Goal: Task Accomplishment & Management: Manage account settings

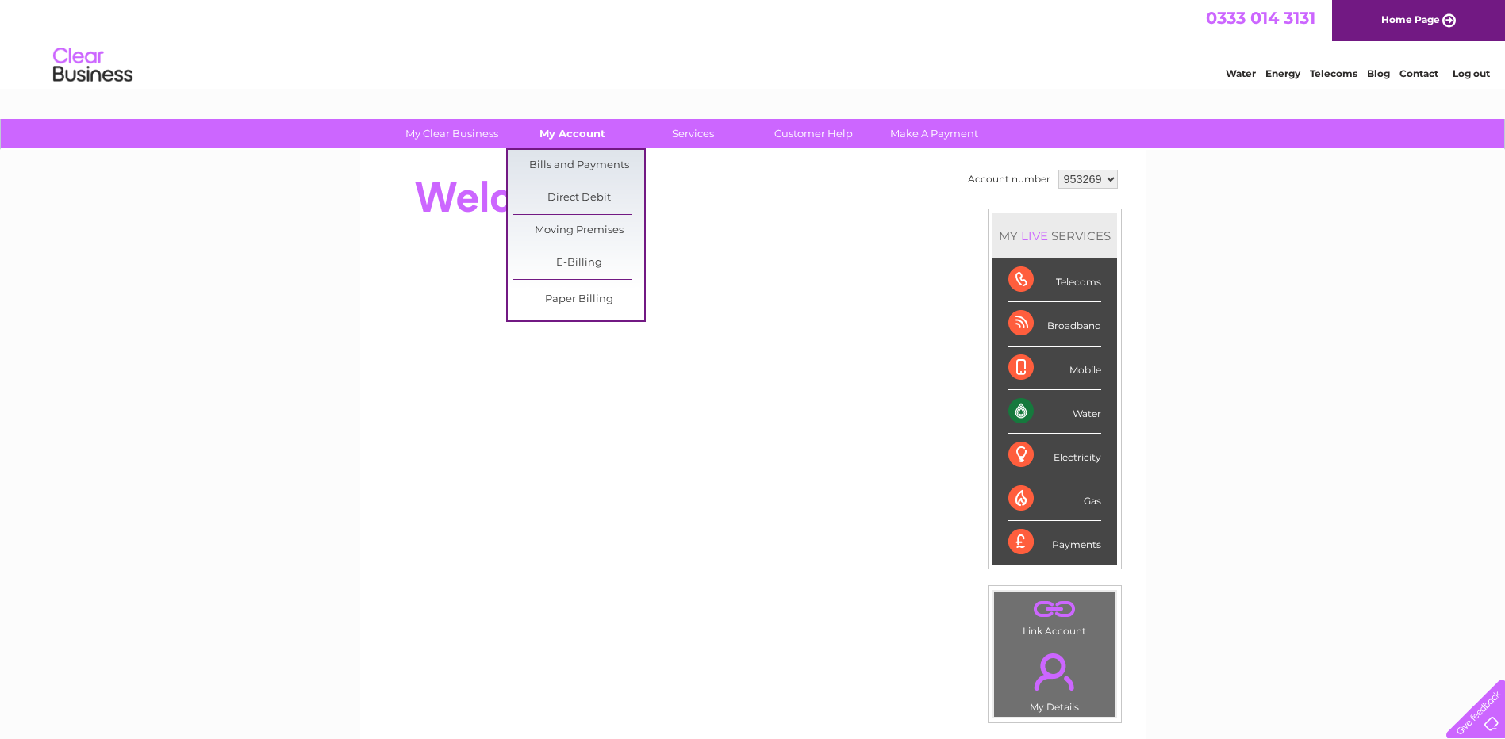
click at [583, 135] on link "My Account" at bounding box center [572, 133] width 131 height 29
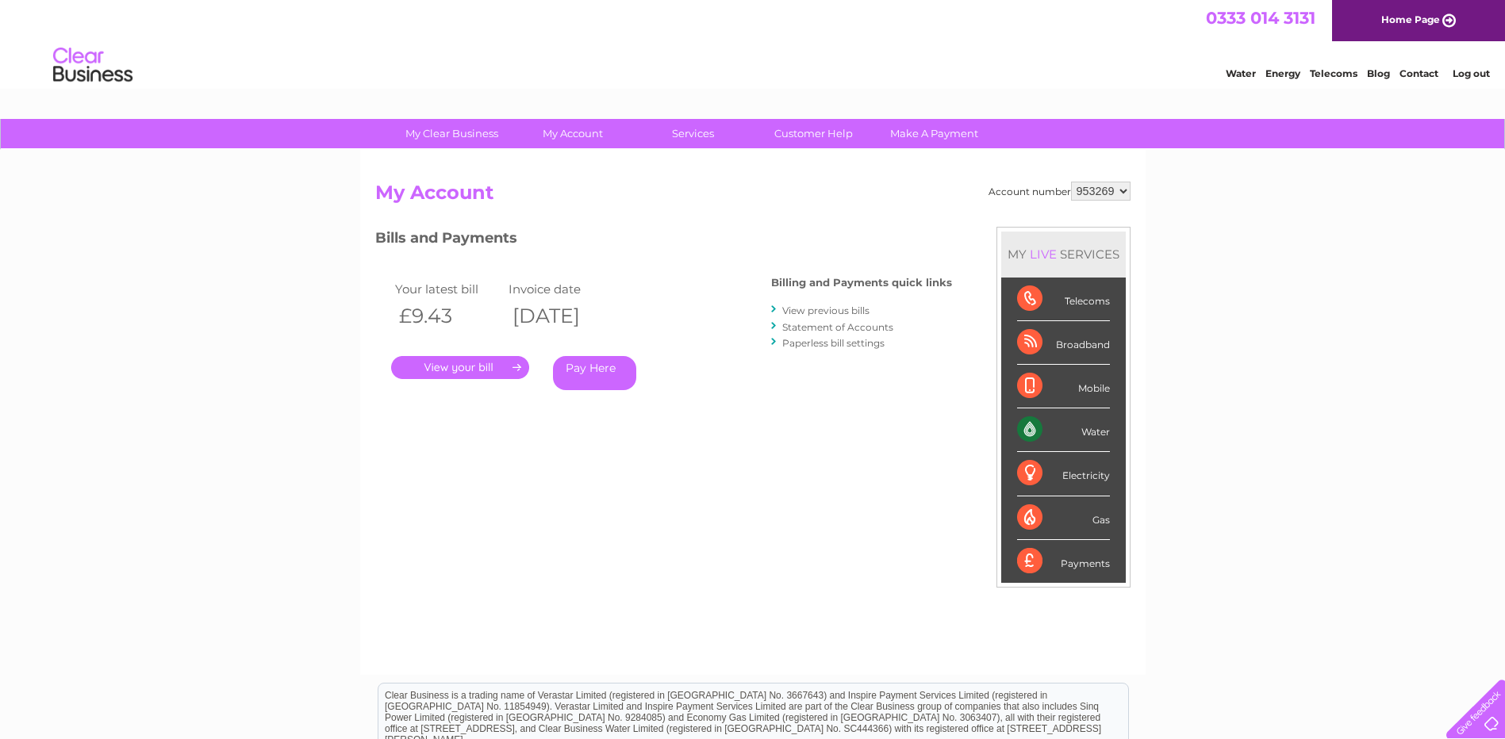
click at [859, 310] on link "View previous bills" at bounding box center [825, 311] width 87 height 12
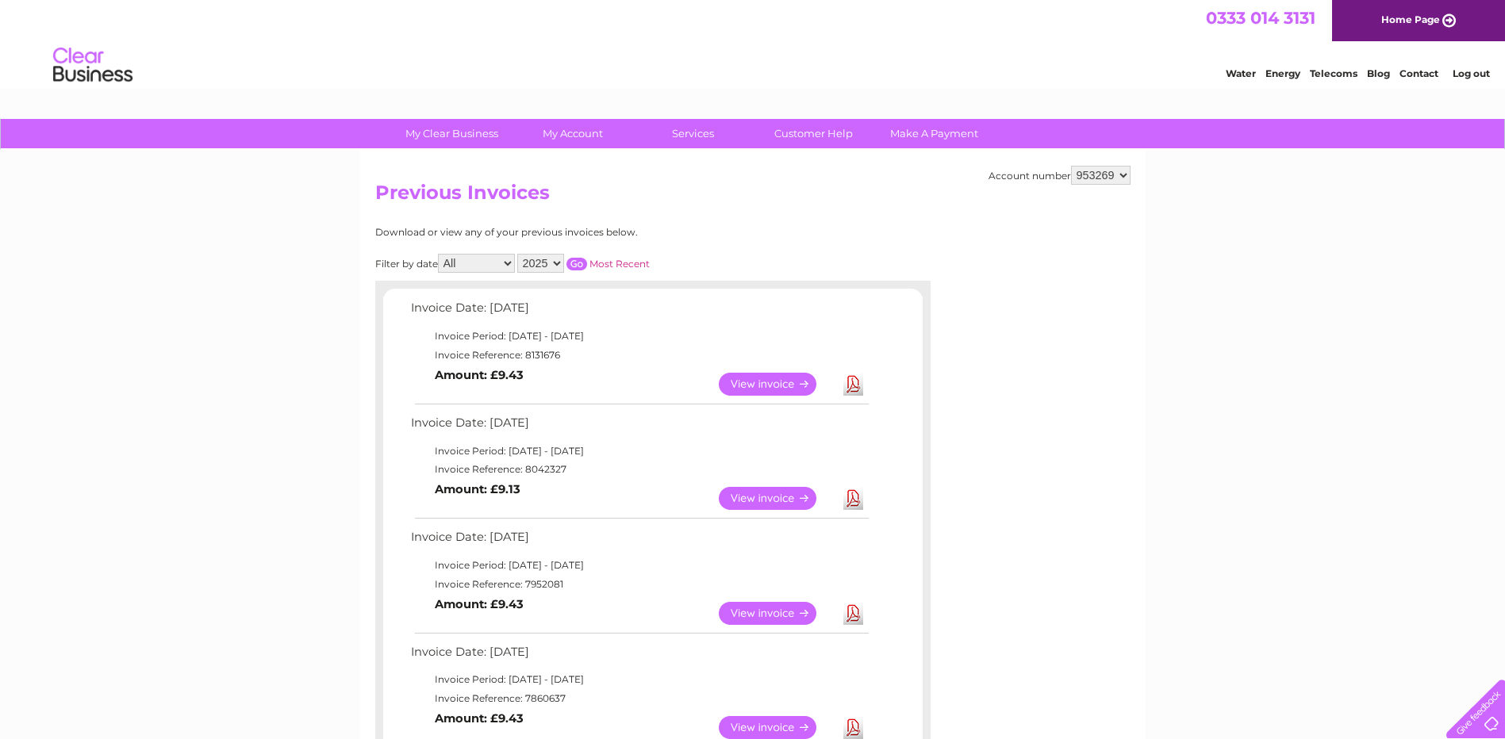
click at [773, 492] on link "View" at bounding box center [777, 498] width 117 height 23
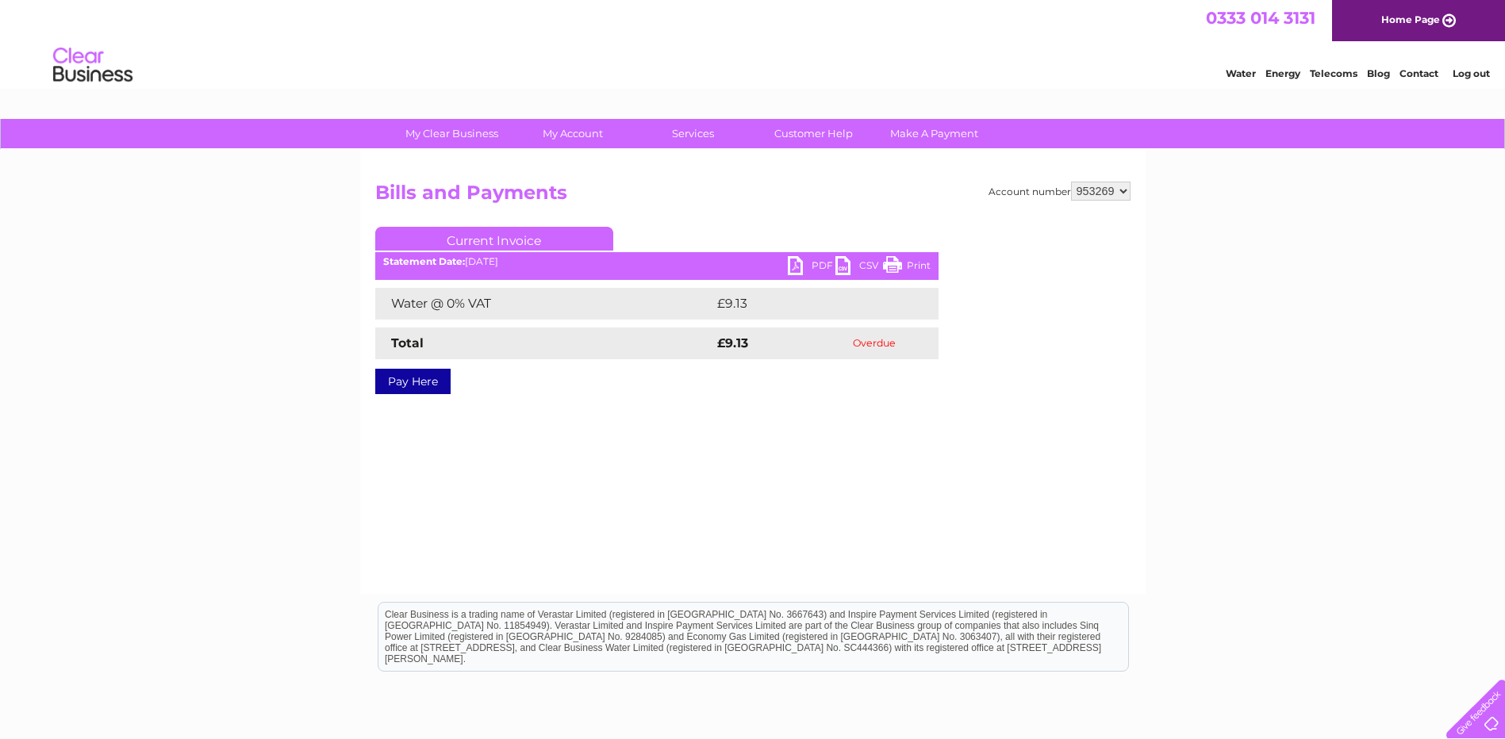
click at [797, 266] on link "PDF" at bounding box center [812, 267] width 48 height 23
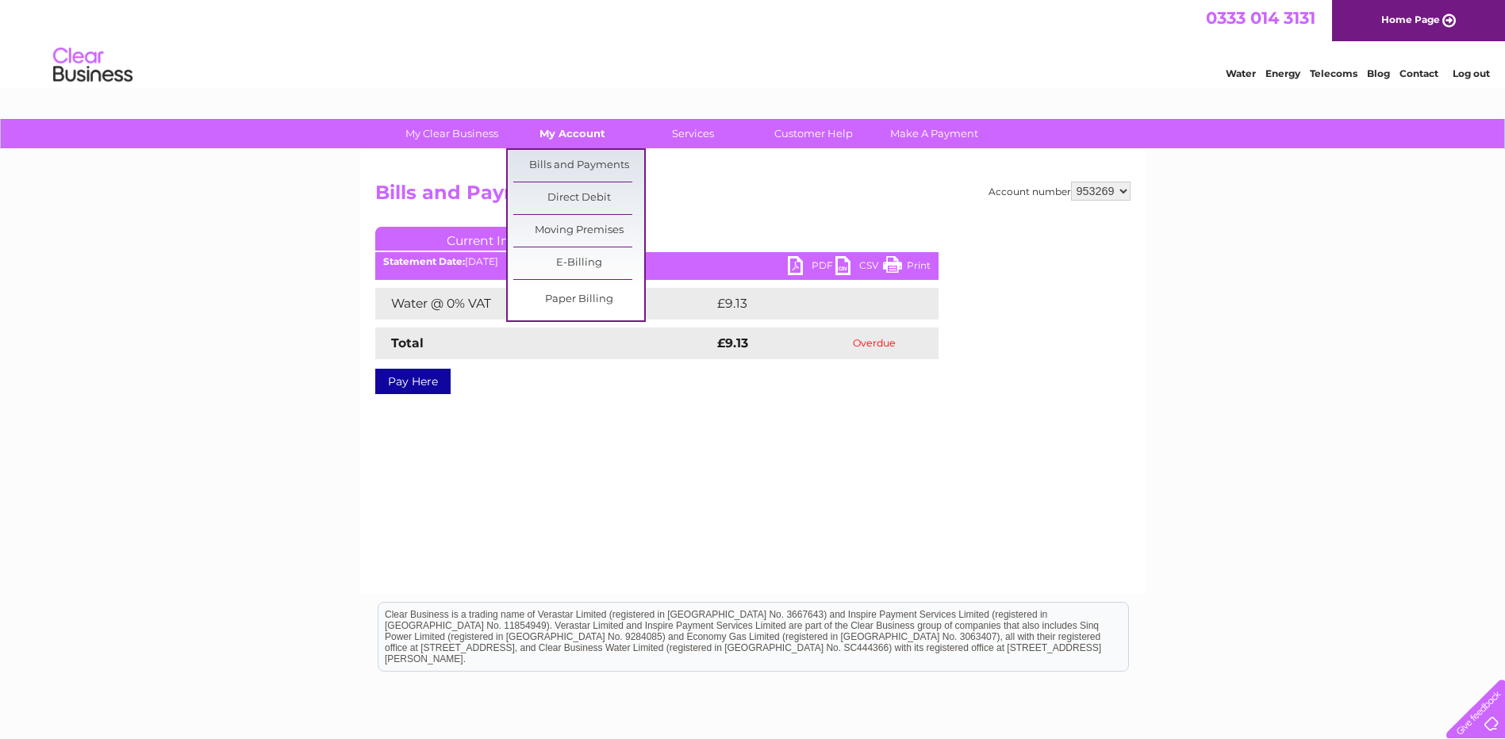
click at [579, 132] on link "My Account" at bounding box center [572, 133] width 131 height 29
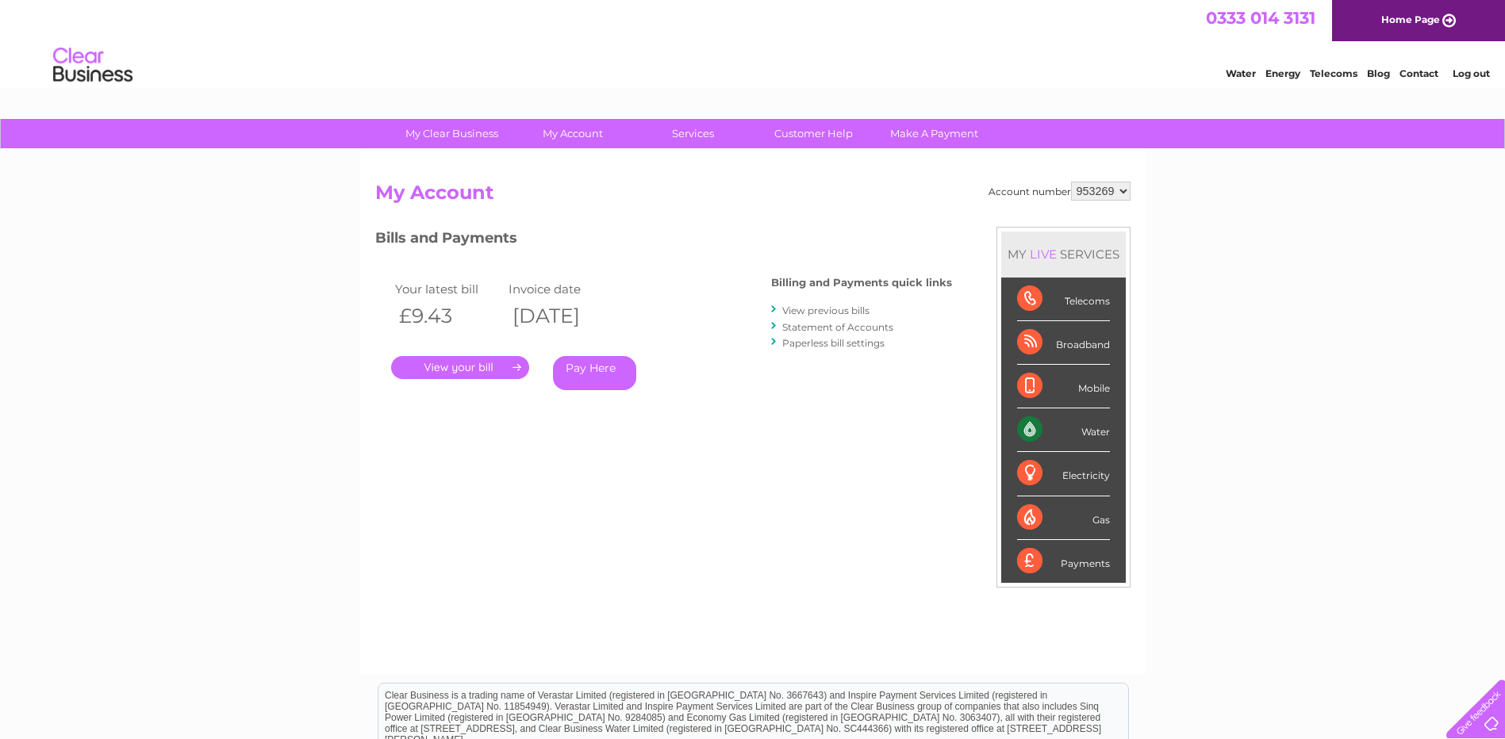
click at [845, 309] on link "View previous bills" at bounding box center [825, 311] width 87 height 12
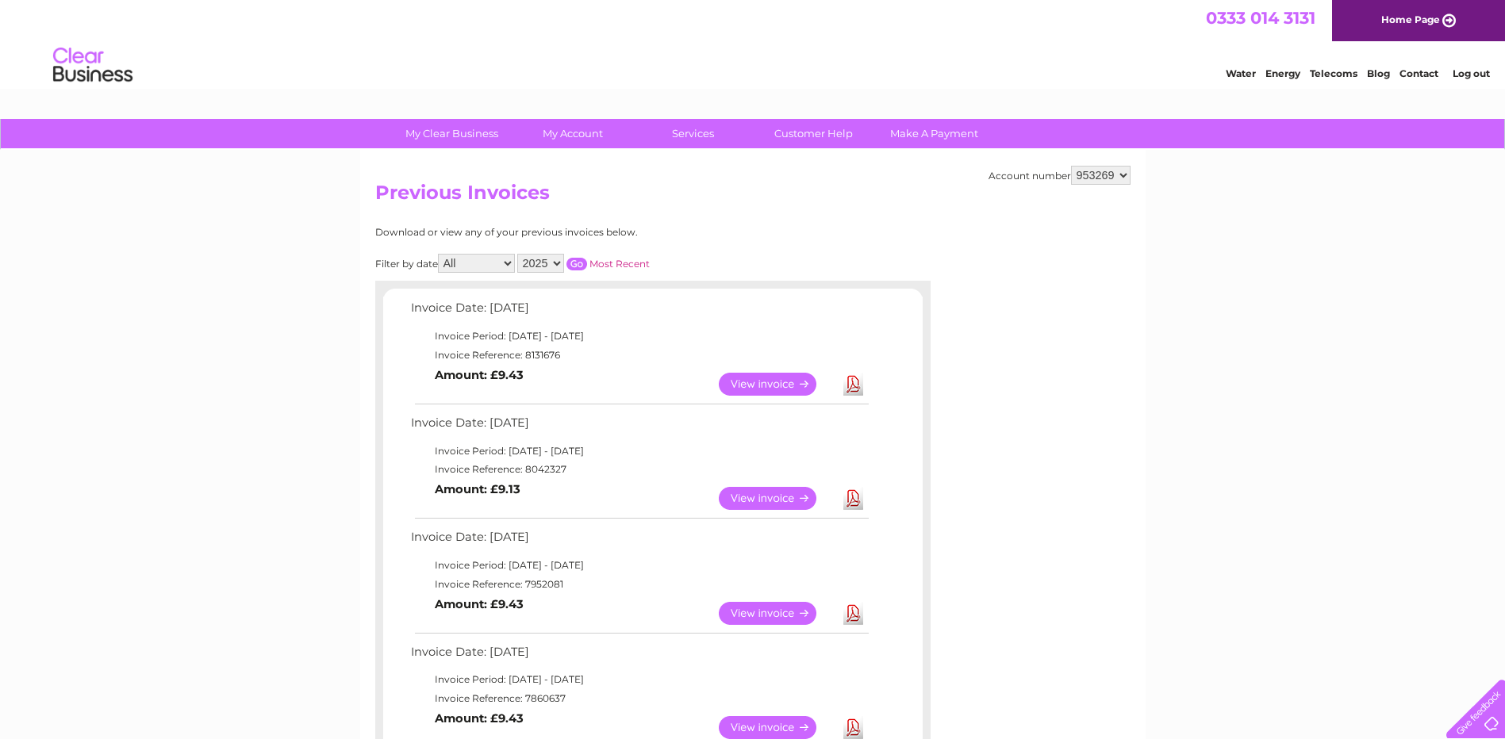
click at [749, 384] on link "View" at bounding box center [777, 384] width 117 height 23
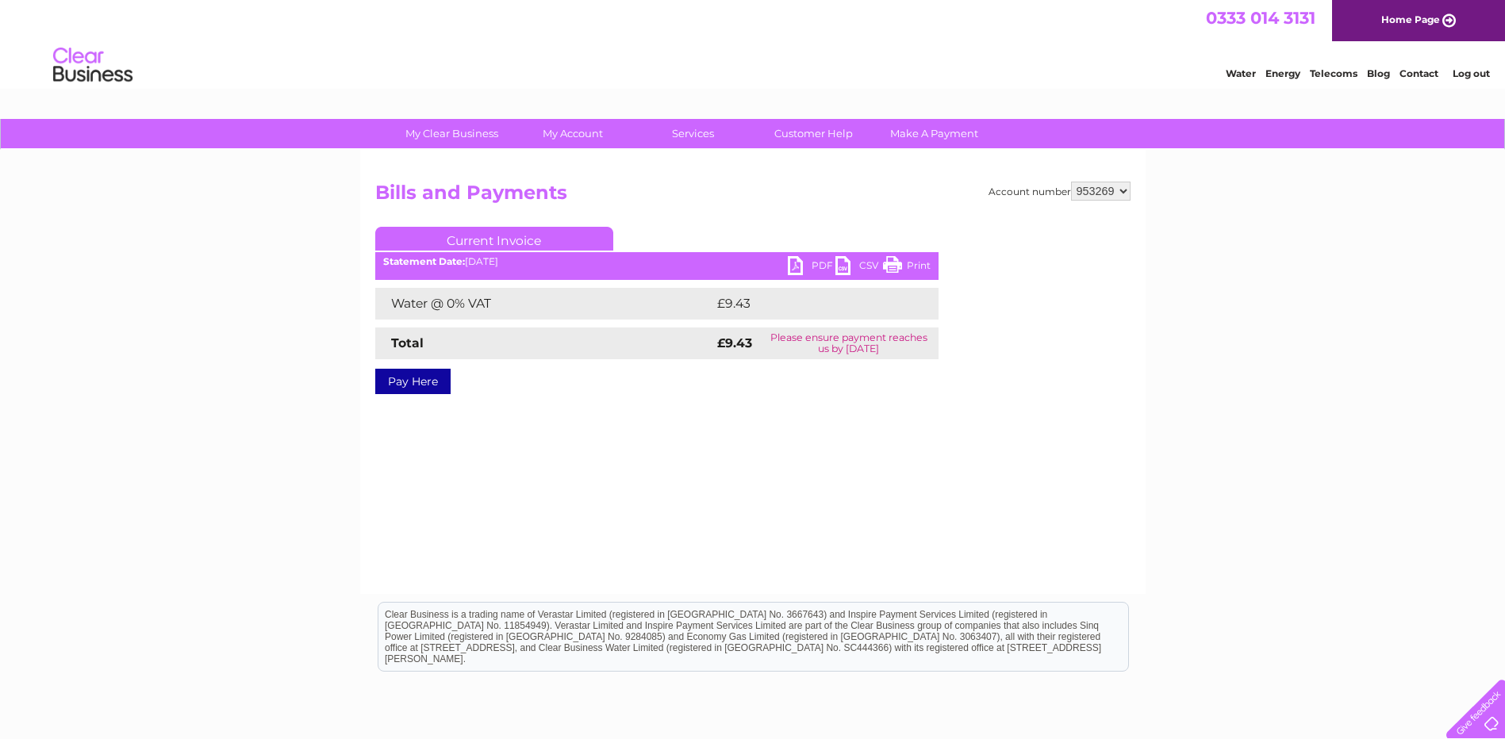
click at [798, 263] on link "PDF" at bounding box center [812, 267] width 48 height 23
